Goal: Transaction & Acquisition: Purchase product/service

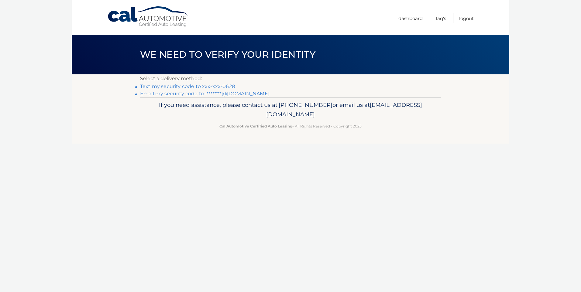
click at [197, 86] on link "Text my security code to xxx-xxx-0628" at bounding box center [187, 87] width 95 height 6
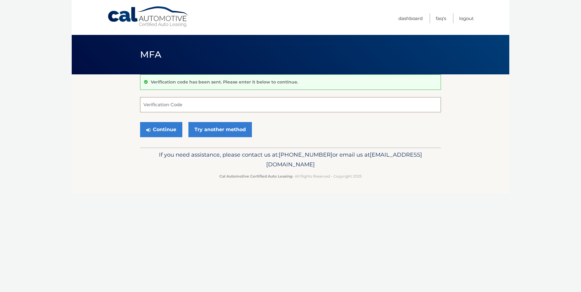
click at [156, 108] on input "Verification Code" at bounding box center [290, 104] width 301 height 15
type input "114567"
click at [140, 122] on button "Continue" at bounding box center [161, 129] width 42 height 15
click at [171, 129] on button "Continue" at bounding box center [161, 129] width 42 height 15
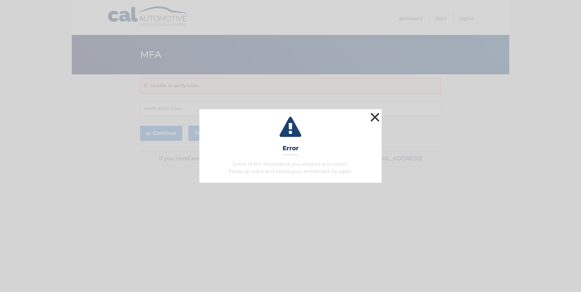
click at [377, 115] on button "×" at bounding box center [375, 117] width 12 height 12
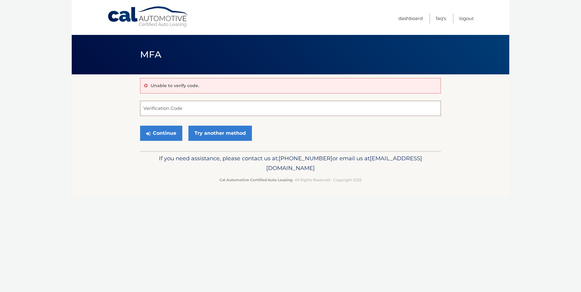
click at [146, 111] on input "Verification Code" at bounding box center [290, 108] width 301 height 15
type input "114567"
click at [174, 131] on button "Continue" at bounding box center [161, 133] width 42 height 15
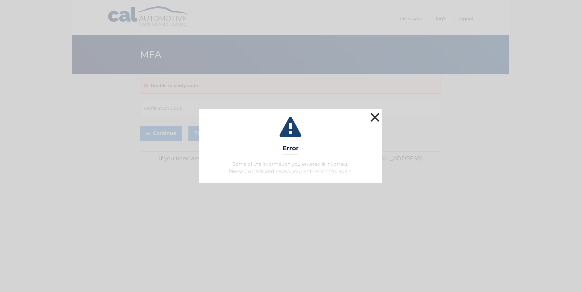
click at [378, 116] on button "×" at bounding box center [375, 117] width 12 height 12
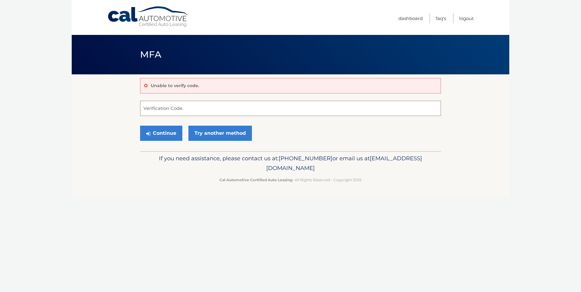
click at [163, 110] on input "Verification Code" at bounding box center [290, 108] width 301 height 15
click at [213, 129] on link "Try another method" at bounding box center [220, 133] width 64 height 15
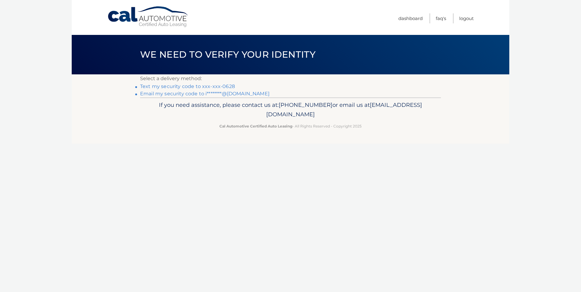
click at [182, 91] on link "Email my security code to i********@yahoo.com" at bounding box center [204, 94] width 129 height 6
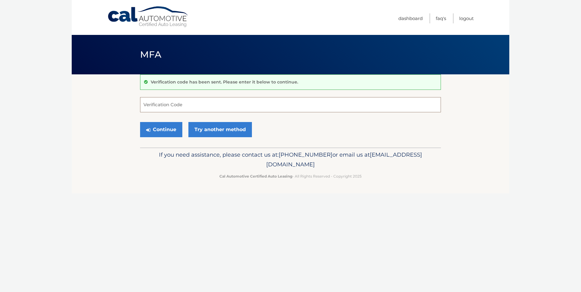
click at [167, 105] on input "Verification Code" at bounding box center [290, 104] width 301 height 15
type input "004884"
click at [173, 128] on button "Continue" at bounding box center [161, 129] width 42 height 15
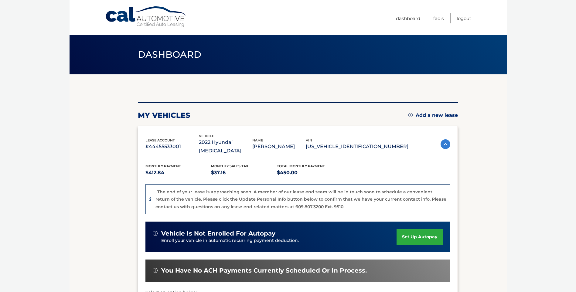
scroll to position [91, 0]
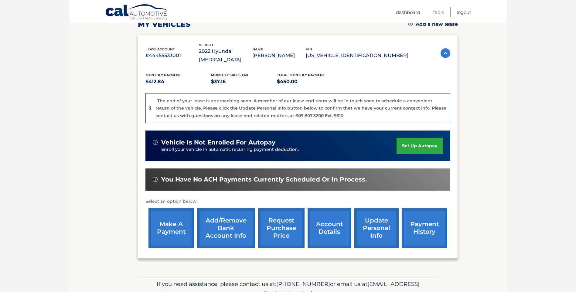
click at [168, 218] on link "make a payment" at bounding box center [172, 228] width 46 height 40
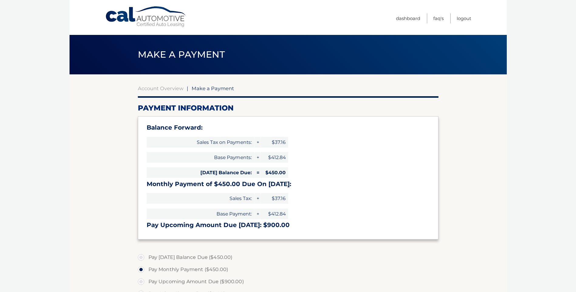
select select "NWZlNzQ0YjYtOTEzNC00NDU2LWI0ZGItMWI4ZjAwYzFmZmMx"
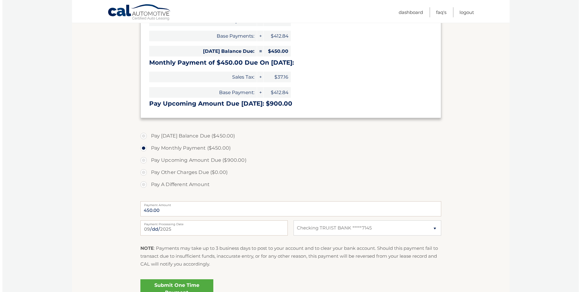
scroll to position [152, 0]
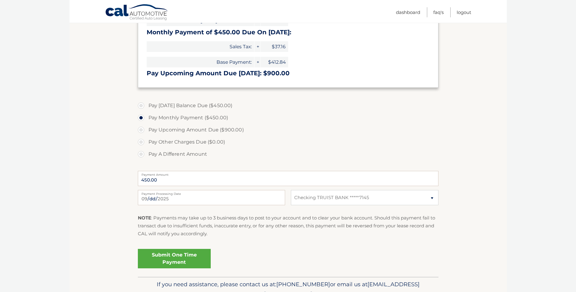
click at [183, 251] on link "Submit One Time Payment" at bounding box center [174, 258] width 73 height 19
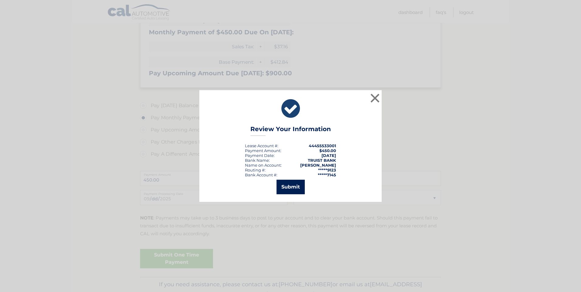
click at [290, 184] on button "Submit" at bounding box center [291, 187] width 28 height 15
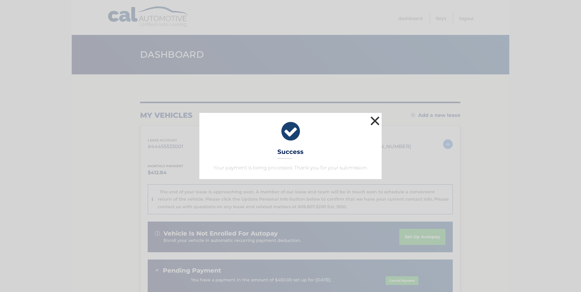
click at [375, 118] on button "×" at bounding box center [375, 121] width 12 height 12
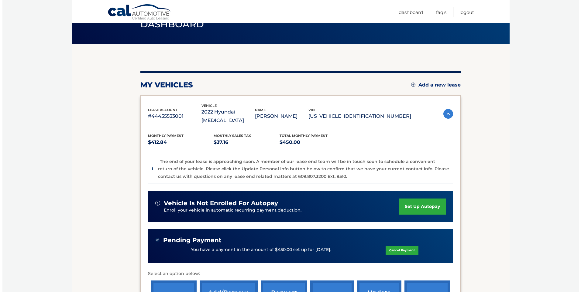
scroll to position [122, 0]
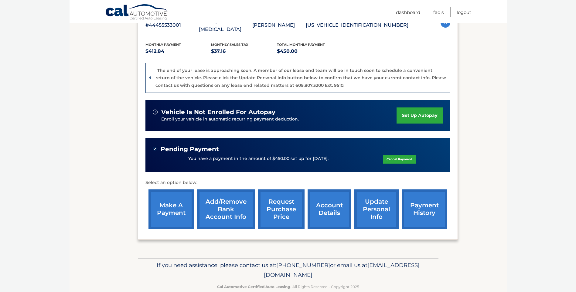
click at [278, 195] on link "request purchase price" at bounding box center [281, 210] width 46 height 40
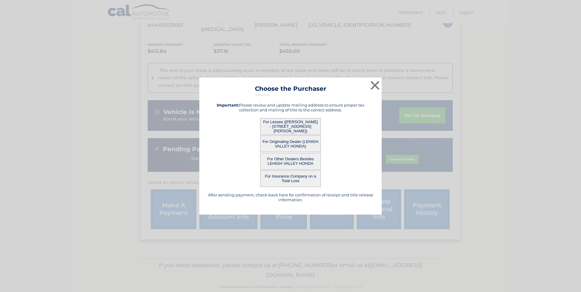
click at [295, 125] on button "For Lessee ([PERSON_NAME] - [STREET_ADDRESS][PERSON_NAME])" at bounding box center [290, 126] width 61 height 17
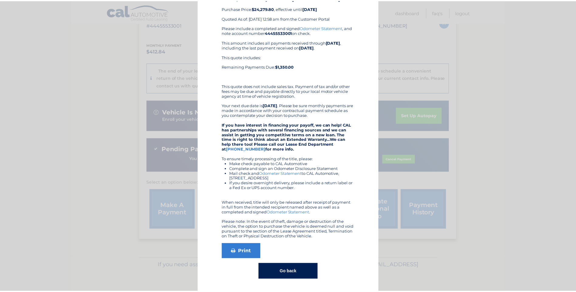
scroll to position [0, 0]
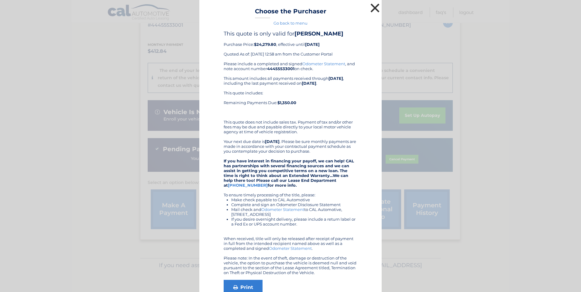
click at [371, 7] on button "×" at bounding box center [375, 8] width 12 height 12
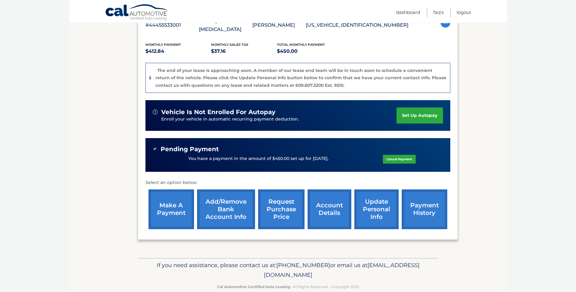
scroll to position [61, 0]
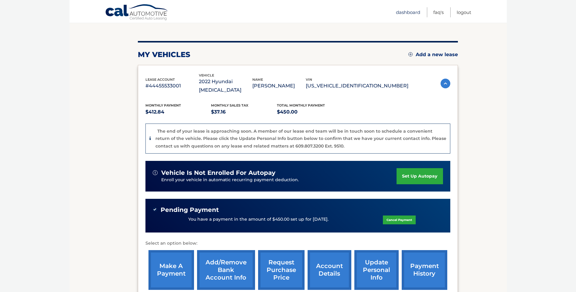
click at [406, 13] on link "Dashboard" at bounding box center [408, 12] width 24 height 10
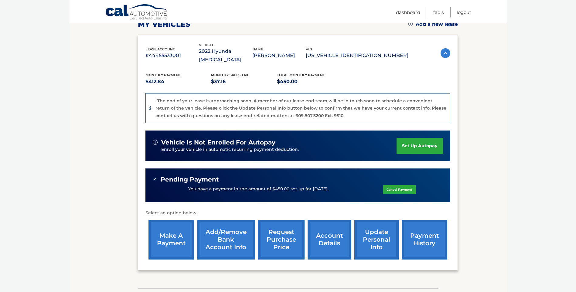
click at [332, 234] on link "account details" at bounding box center [330, 240] width 44 height 40
click at [328, 225] on link "account details" at bounding box center [330, 240] width 44 height 40
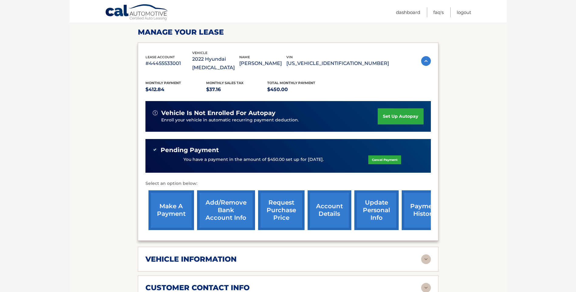
scroll to position [152, 0]
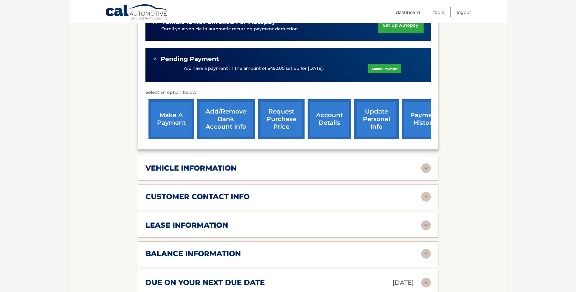
scroll to position [30, 0]
